Goal: Task Accomplishment & Management: Use online tool/utility

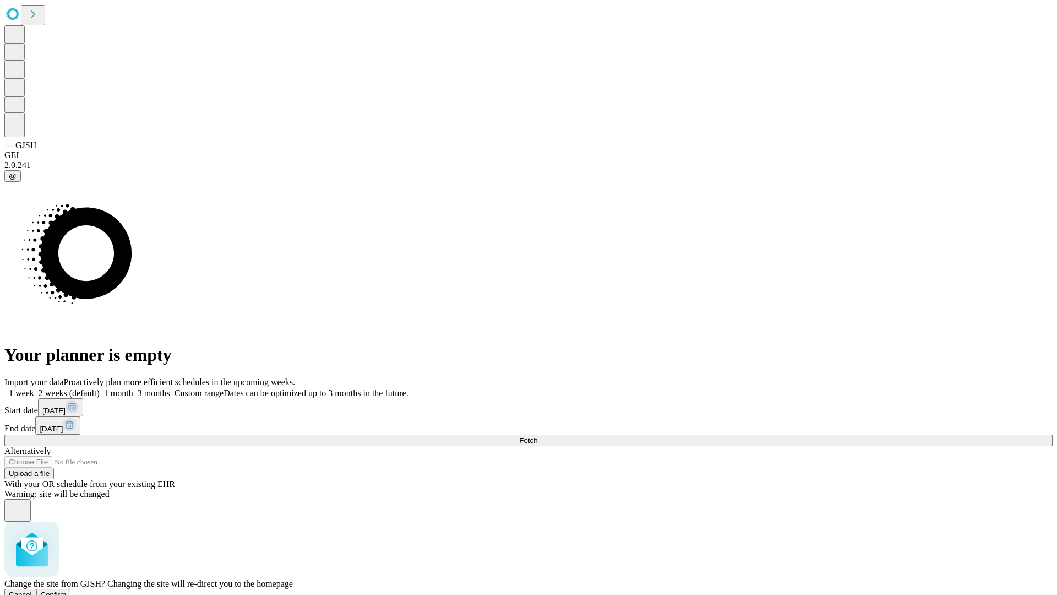
click at [67, 590] on span "Confirm" at bounding box center [54, 594] width 26 height 8
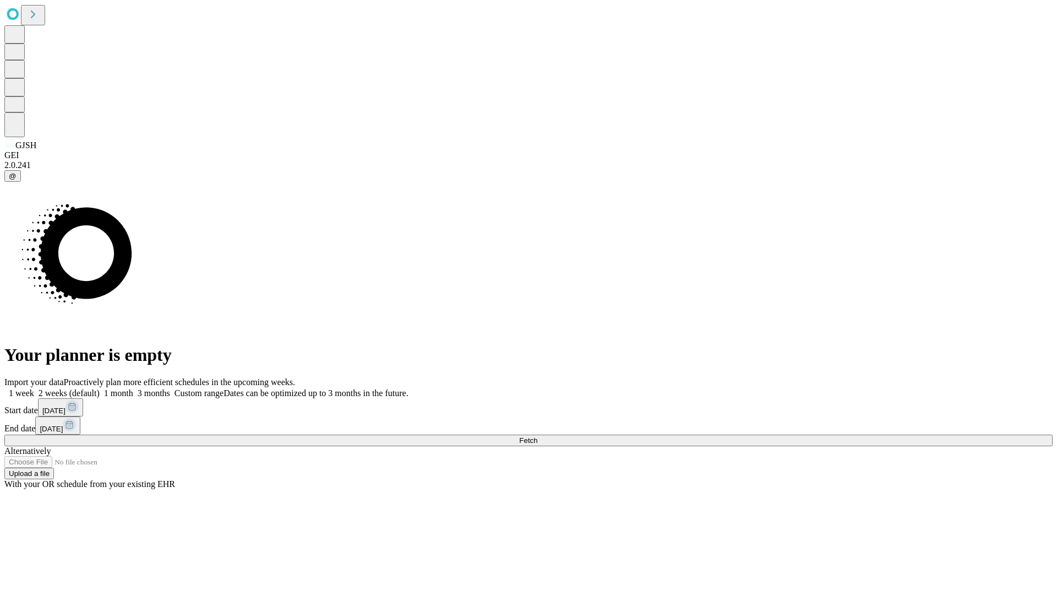
click at [100, 388] on label "2 weeks (default)" at bounding box center [67, 392] width 66 height 9
click at [537, 436] on span "Fetch" at bounding box center [528, 440] width 18 height 8
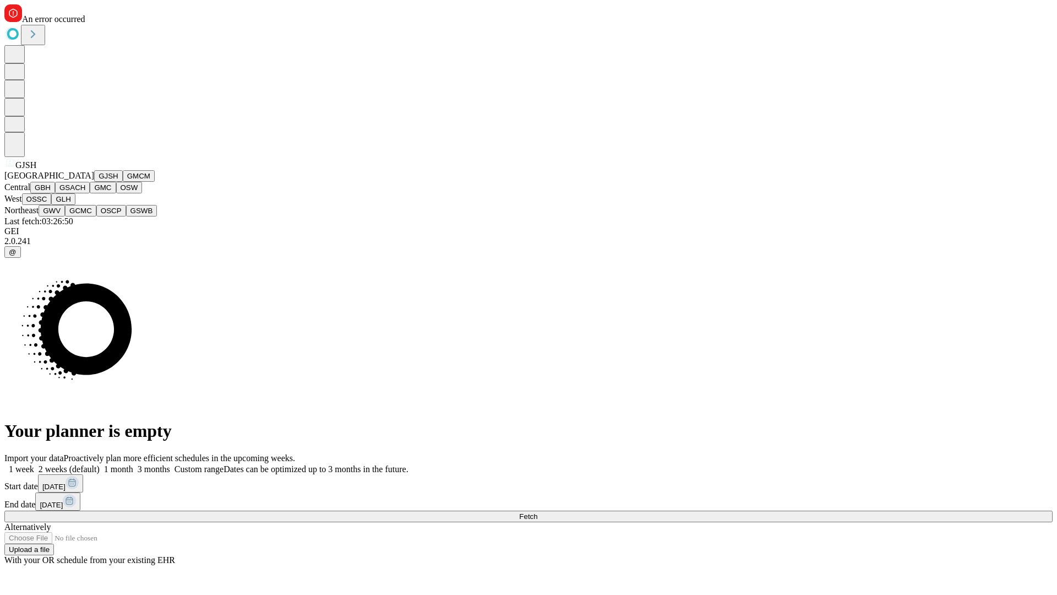
click at [123, 182] on button "GMCM" at bounding box center [139, 176] width 32 height 12
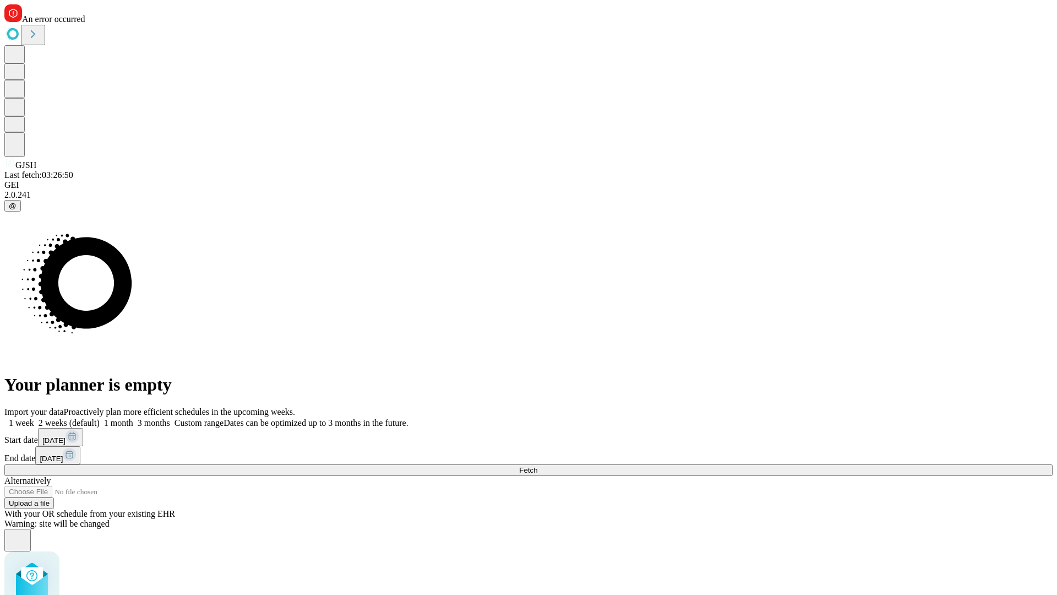
click at [100, 418] on label "2 weeks (default)" at bounding box center [67, 422] width 66 height 9
click at [537, 466] on span "Fetch" at bounding box center [528, 470] width 18 height 8
click at [100, 418] on label "2 weeks (default)" at bounding box center [67, 422] width 66 height 9
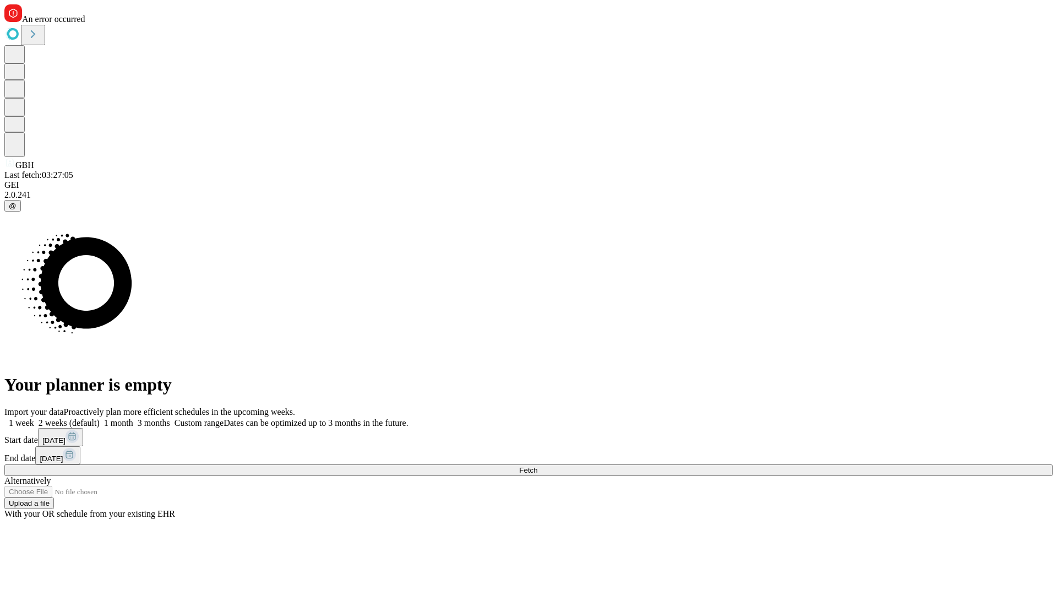
click at [537, 466] on span "Fetch" at bounding box center [528, 470] width 18 height 8
click at [100, 418] on label "2 weeks (default)" at bounding box center [67, 422] width 66 height 9
click at [537, 466] on span "Fetch" at bounding box center [528, 470] width 18 height 8
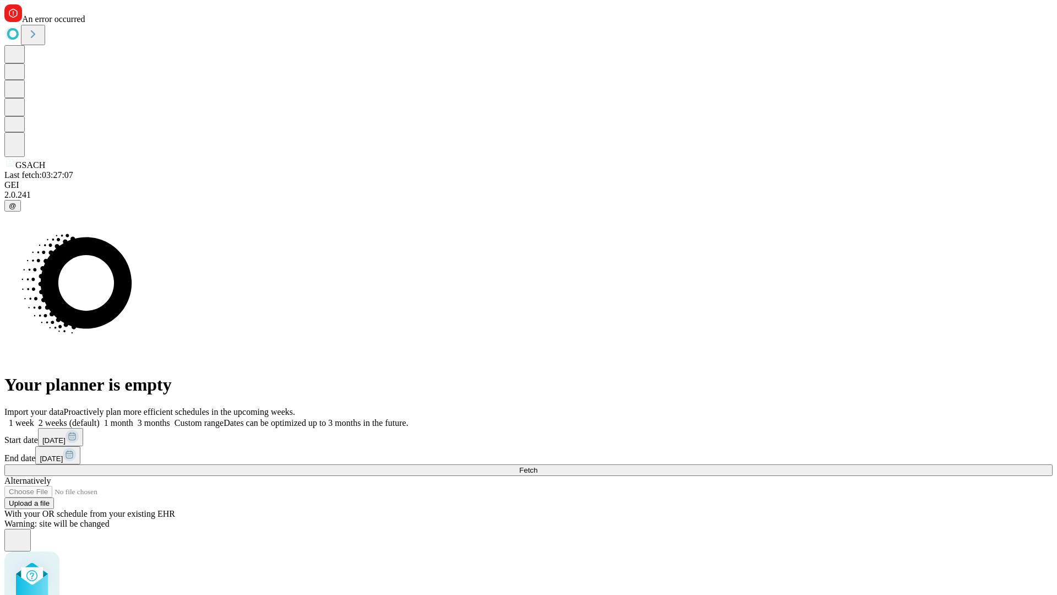
click at [100, 418] on label "2 weeks (default)" at bounding box center [67, 422] width 66 height 9
click at [537, 466] on span "Fetch" at bounding box center [528, 470] width 18 height 8
click at [100, 418] on label "2 weeks (default)" at bounding box center [67, 422] width 66 height 9
click at [537, 466] on span "Fetch" at bounding box center [528, 470] width 18 height 8
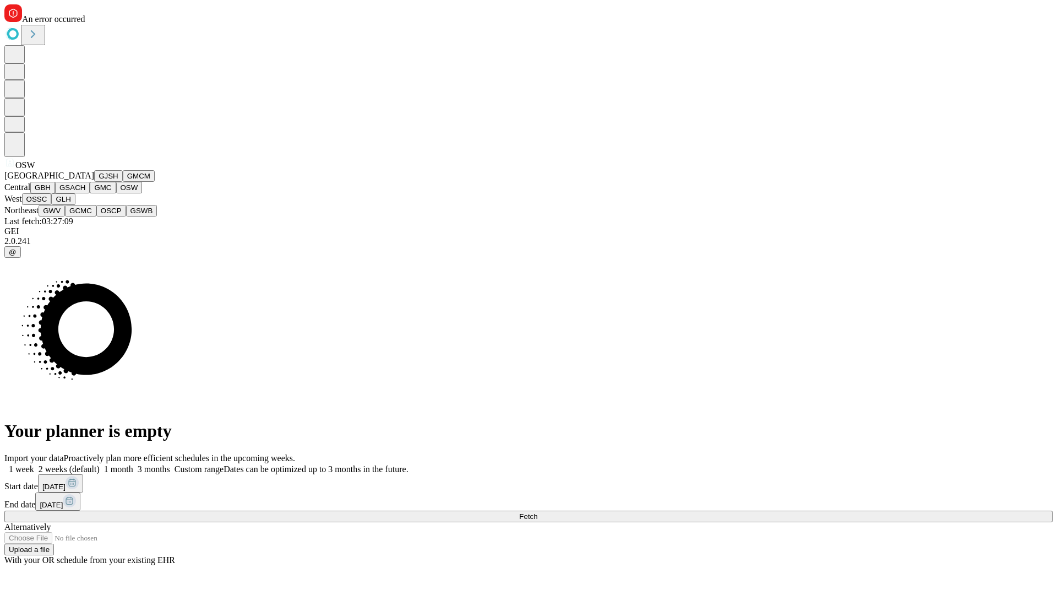
click at [52, 205] on button "OSSC" at bounding box center [37, 199] width 30 height 12
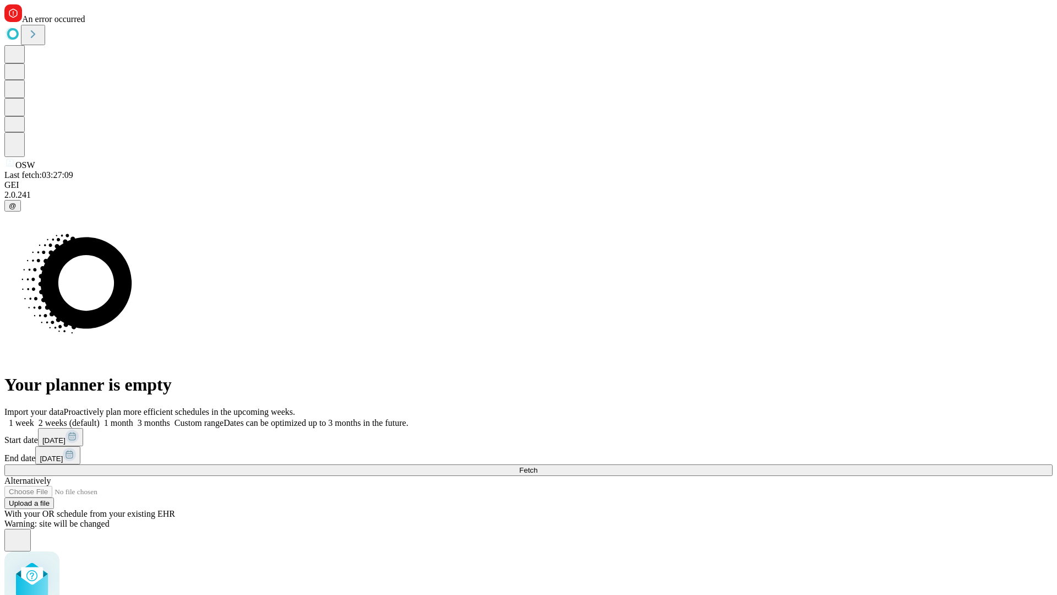
click at [100, 418] on label "2 weeks (default)" at bounding box center [67, 422] width 66 height 9
click at [537, 466] on span "Fetch" at bounding box center [528, 470] width 18 height 8
click at [100, 418] on label "2 weeks (default)" at bounding box center [67, 422] width 66 height 9
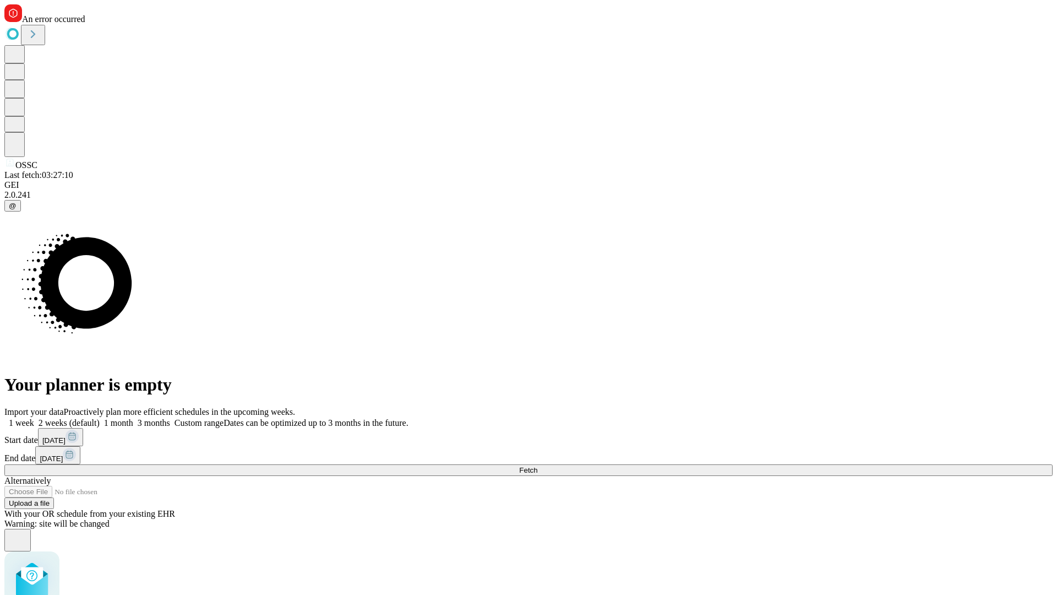
click at [537, 466] on span "Fetch" at bounding box center [528, 470] width 18 height 8
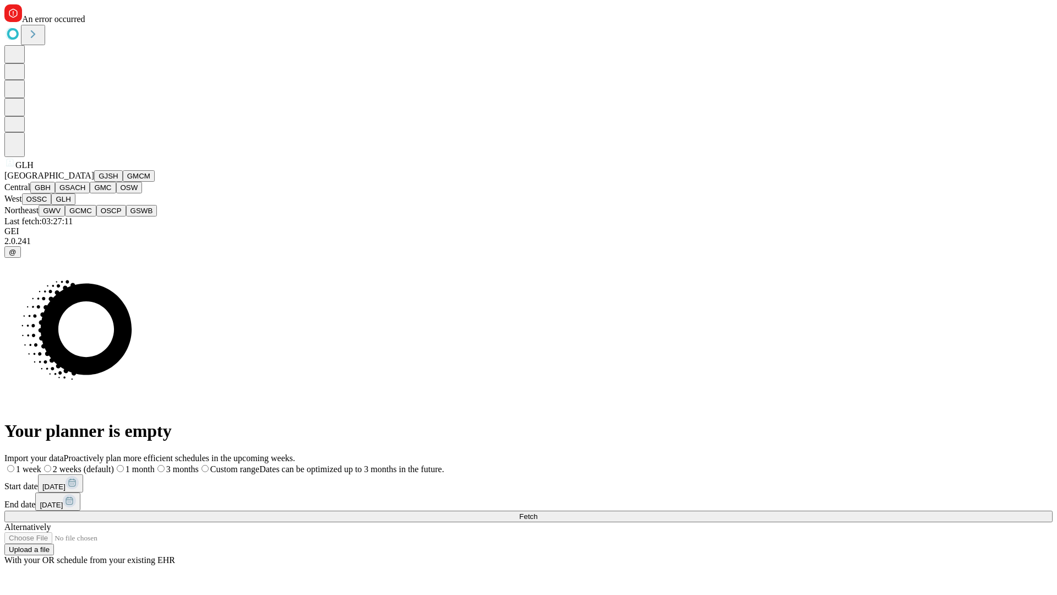
click at [65, 216] on button "GWV" at bounding box center [52, 211] width 26 height 12
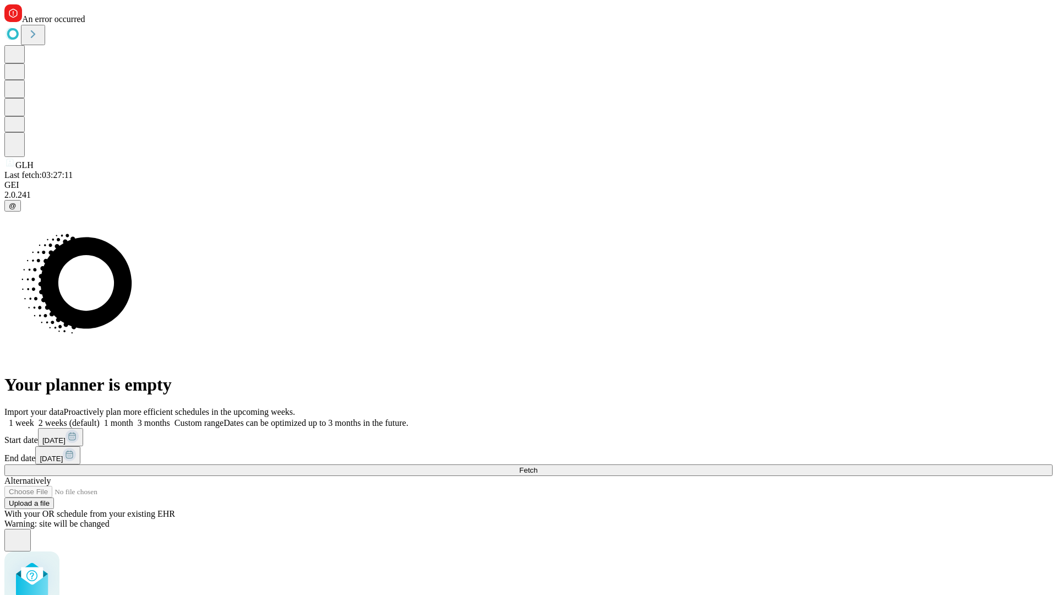
click at [100, 418] on label "2 weeks (default)" at bounding box center [67, 422] width 66 height 9
click at [537, 466] on span "Fetch" at bounding box center [528, 470] width 18 height 8
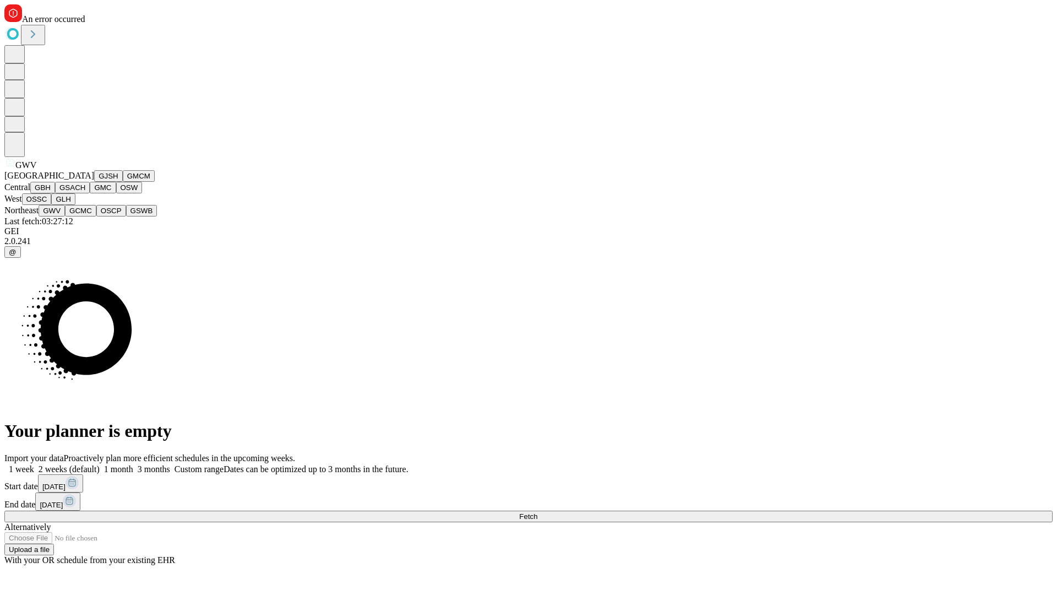
click at [85, 216] on button "GCMC" at bounding box center [80, 211] width 31 height 12
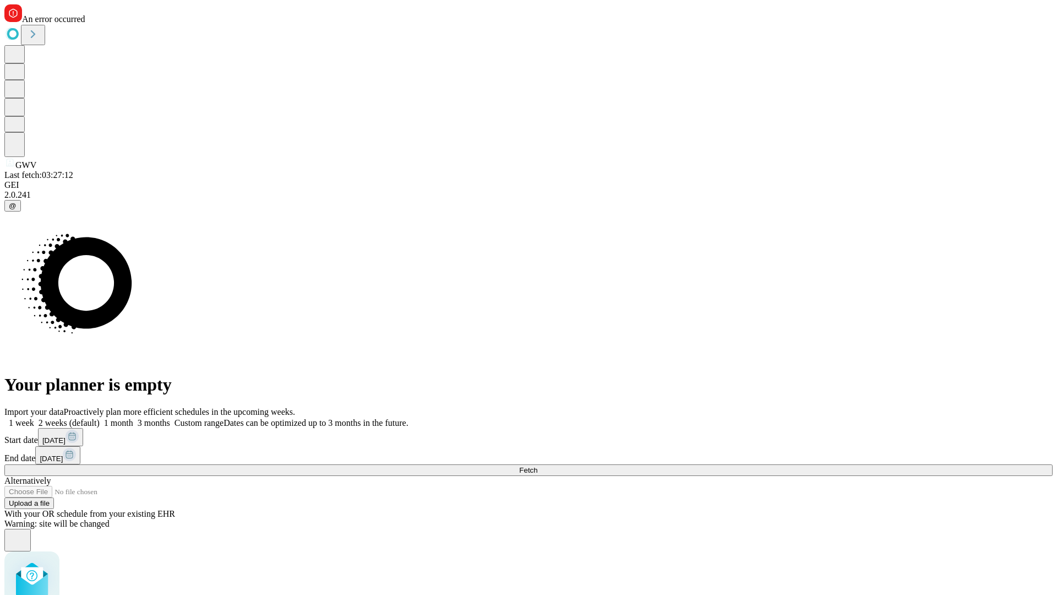
click at [100, 418] on label "2 weeks (default)" at bounding box center [67, 422] width 66 height 9
click at [537, 466] on span "Fetch" at bounding box center [528, 470] width 18 height 8
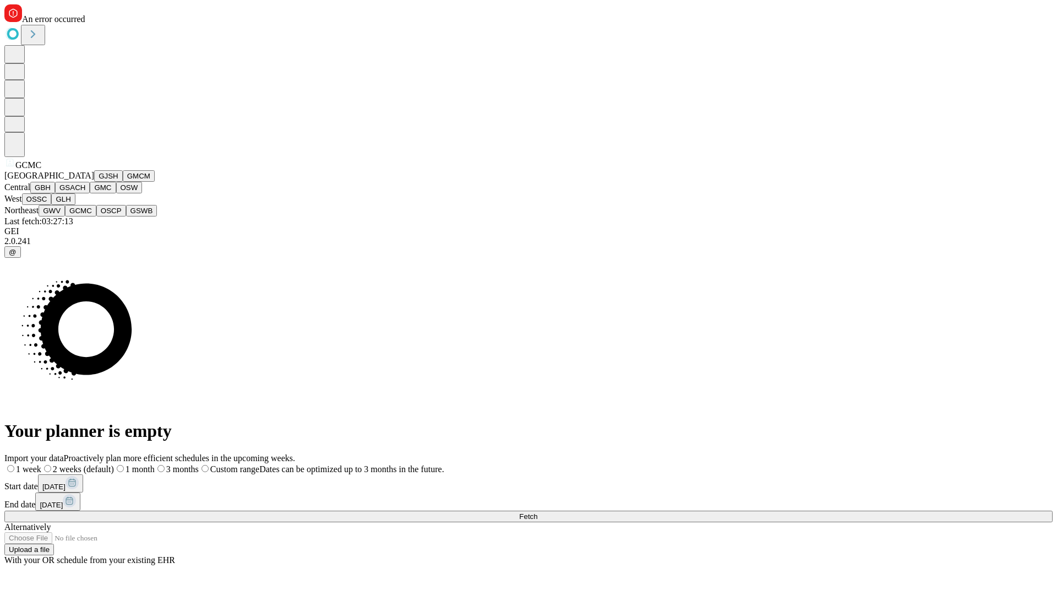
click at [96, 216] on button "OSCP" at bounding box center [111, 211] width 30 height 12
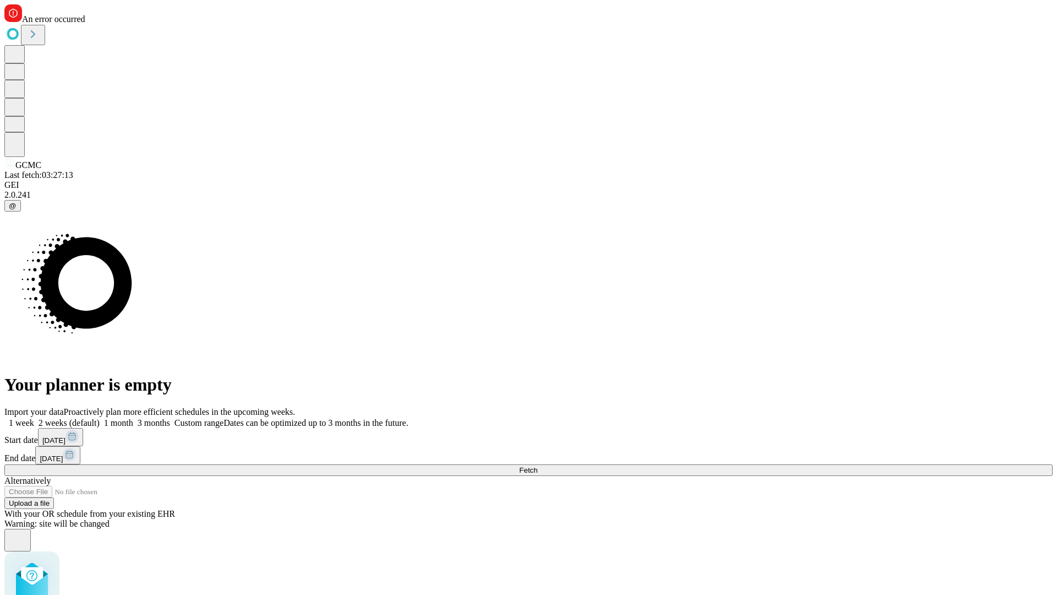
click at [100, 418] on label "2 weeks (default)" at bounding box center [67, 422] width 66 height 9
click at [537, 466] on span "Fetch" at bounding box center [528, 470] width 18 height 8
click at [100, 418] on label "2 weeks (default)" at bounding box center [67, 422] width 66 height 9
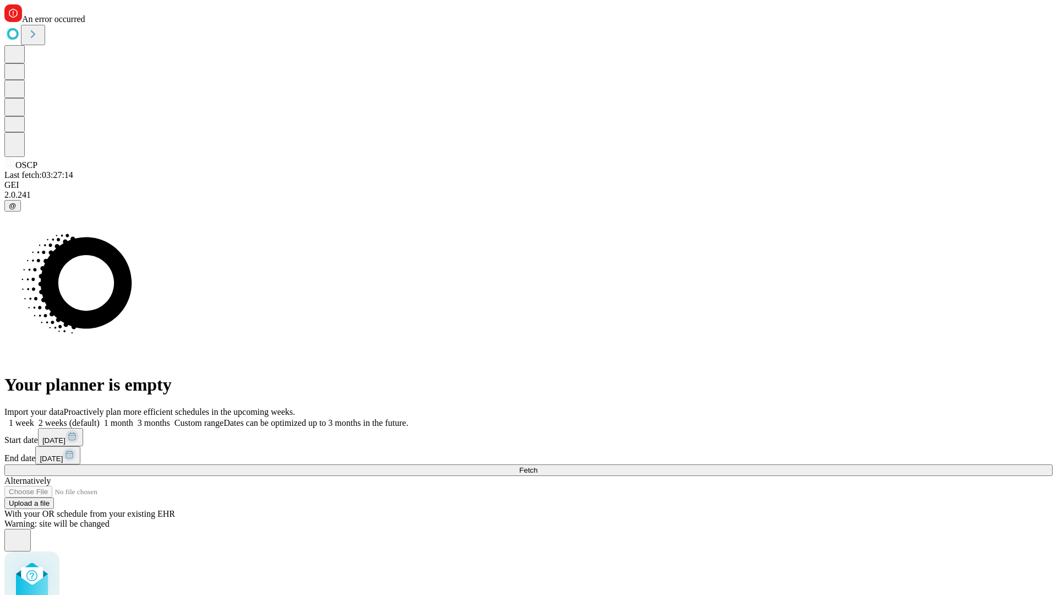
click at [537, 466] on span "Fetch" at bounding box center [528, 470] width 18 height 8
